Goal: Submit feedback/report problem

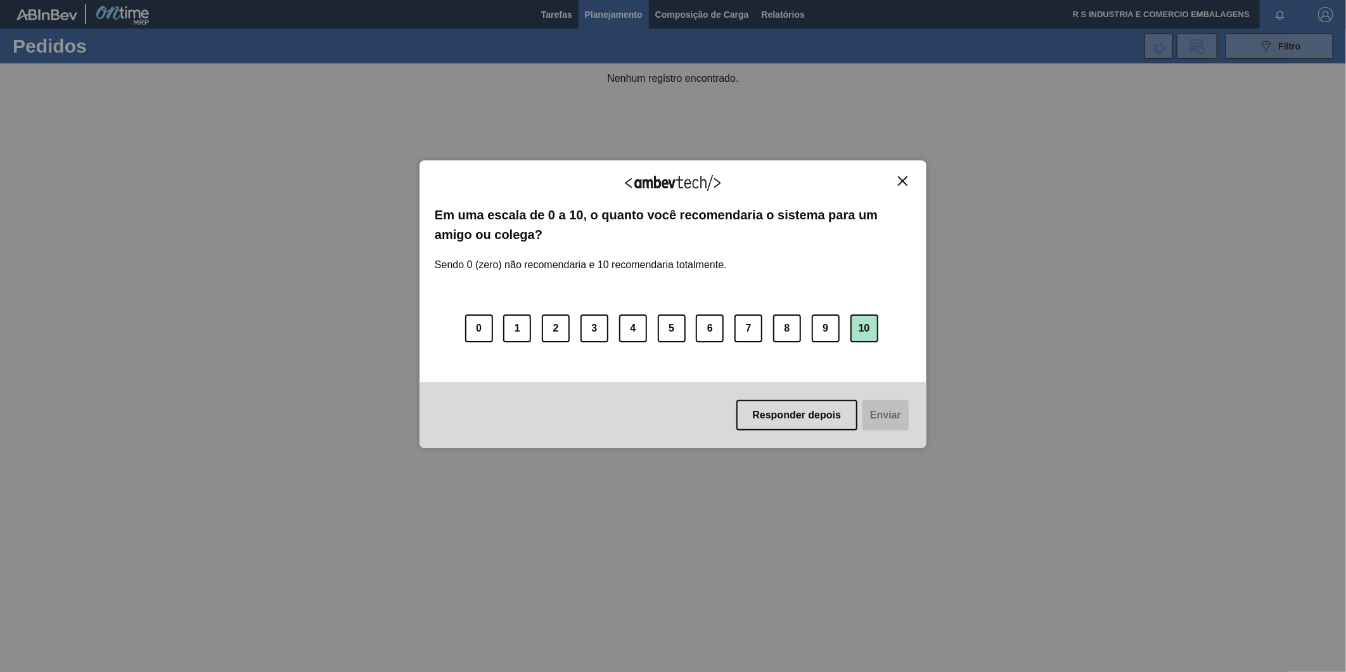
click at [857, 324] on button "10" at bounding box center [864, 328] width 28 height 28
click at [878, 426] on button "Enviar" at bounding box center [884, 415] width 49 height 30
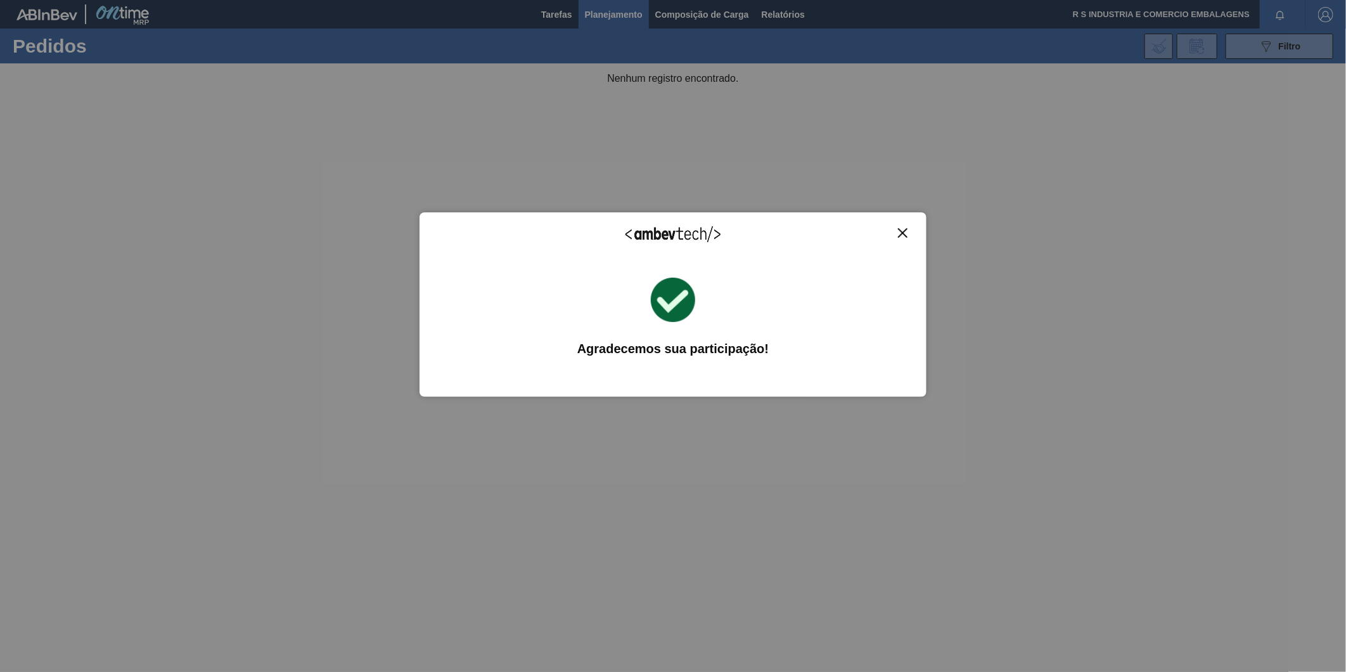
click at [879, 417] on div "Agradecemos seu feedback! Em uma escala de 0 a 10, o quanto você recomendaria o…" at bounding box center [672, 304] width 507 height 636
click at [898, 229] on img "Close" at bounding box center [903, 233] width 10 height 10
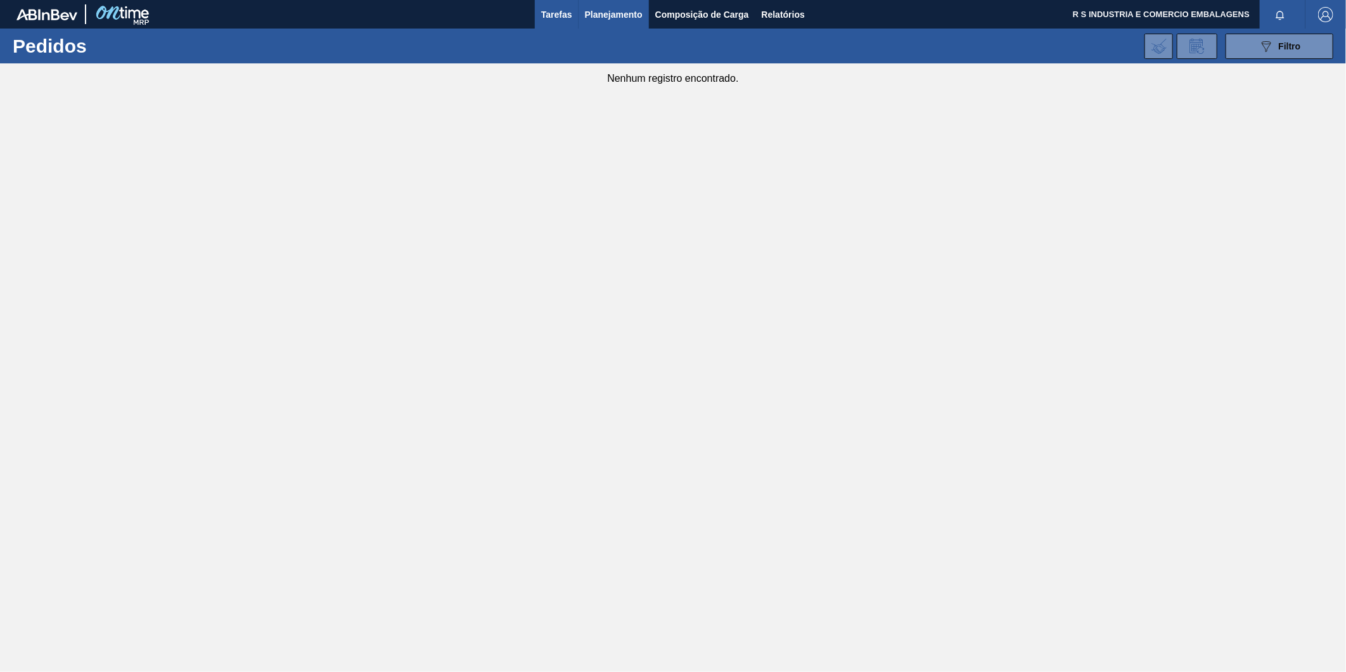
click at [556, 10] on span "Tarefas" at bounding box center [556, 14] width 31 height 15
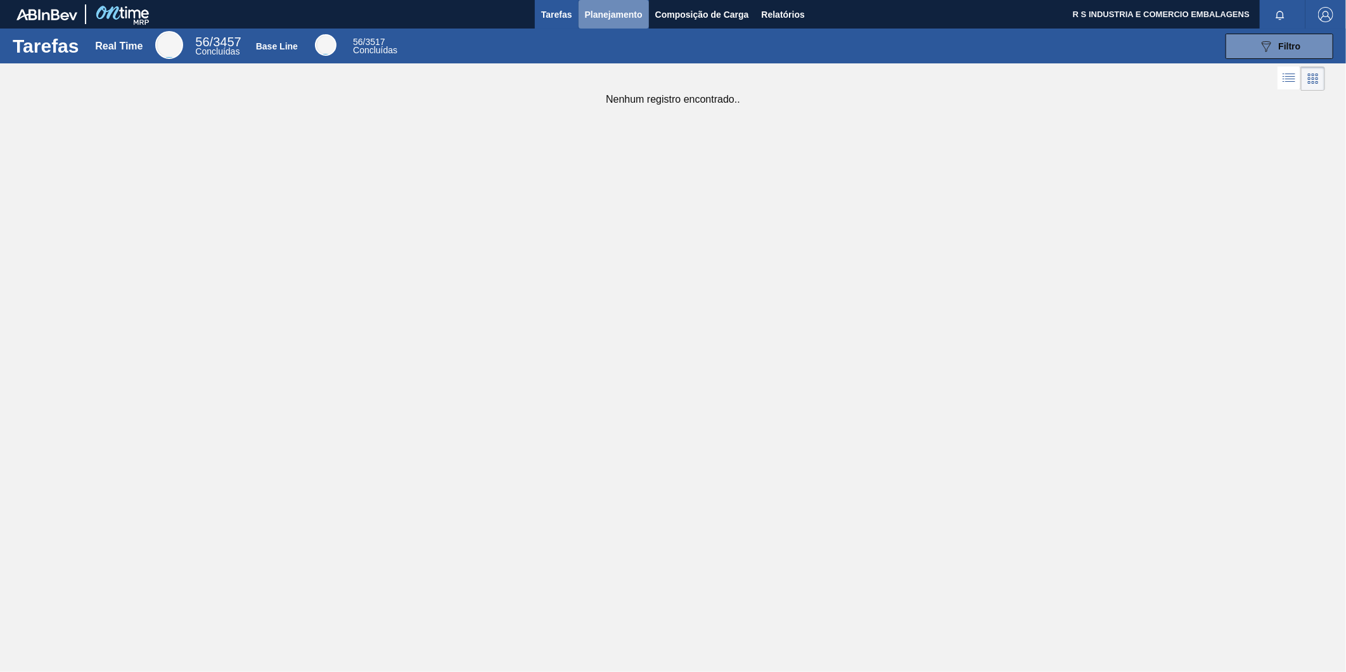
click at [607, 8] on span "Planejamento" at bounding box center [614, 14] width 58 height 15
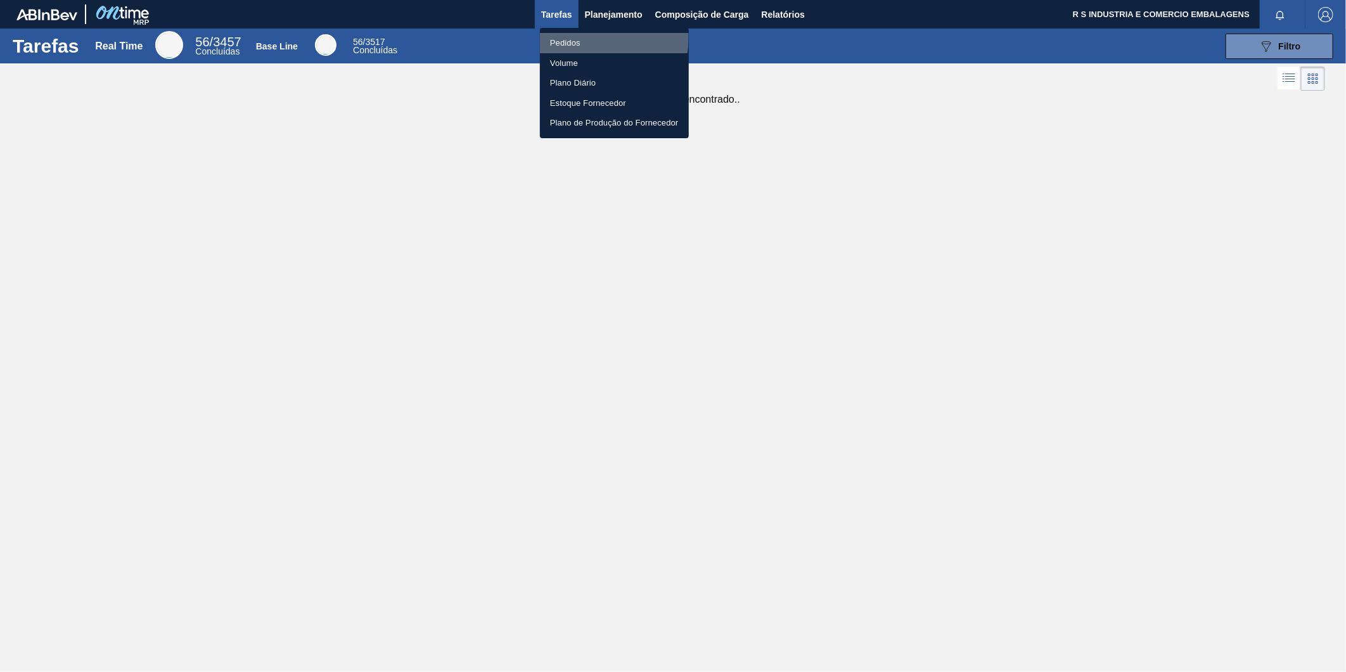
click at [565, 35] on li "Pedidos" at bounding box center [614, 43] width 149 height 20
